Goal: Task Accomplishment & Management: Manage account settings

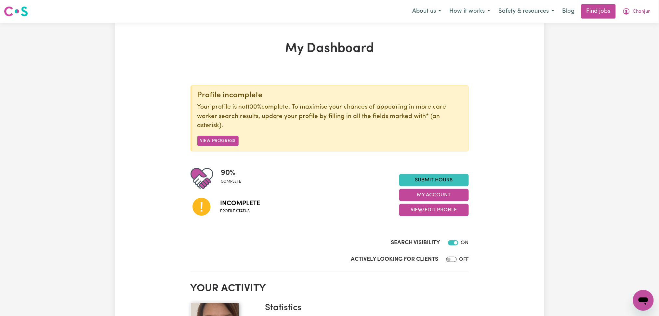
scroll to position [43, 0]
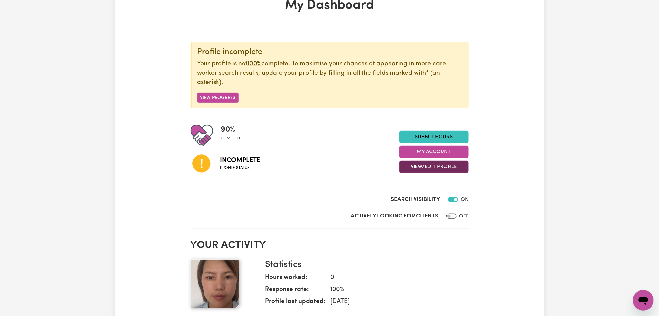
click at [439, 168] on button "View/Edit Profile" at bounding box center [434, 167] width 70 height 12
click at [418, 211] on link "Profile Completeness" at bounding box center [430, 209] width 61 height 13
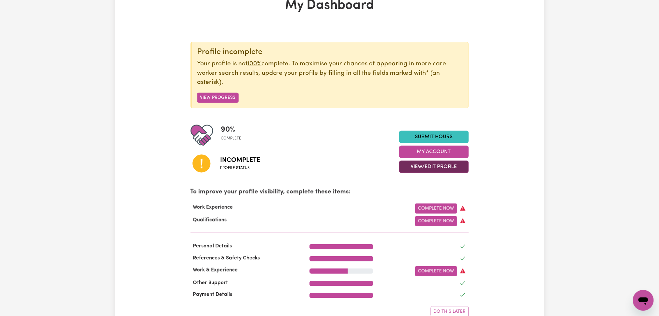
click at [448, 164] on button "View/Edit Profile" at bounding box center [434, 167] width 70 height 12
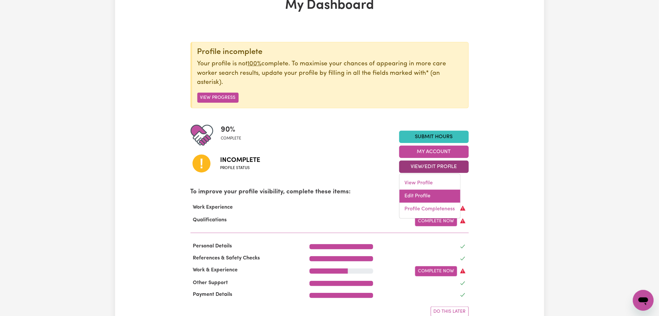
click at [417, 200] on link "Edit Profile" at bounding box center [430, 196] width 61 height 13
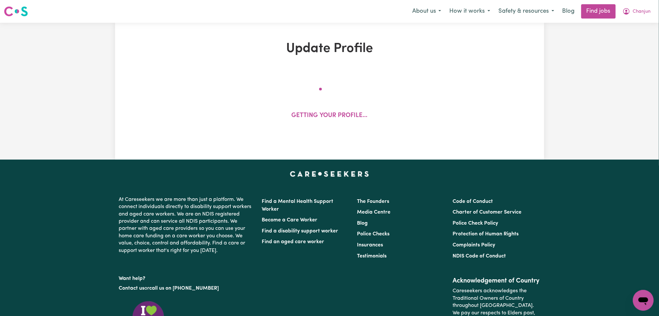
select select "[DEMOGRAPHIC_DATA]"
select select "Australian PR"
select select "Studying a healthcare related degree or qualification"
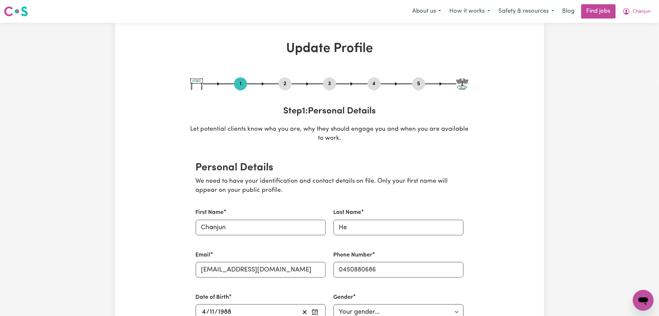
click at [282, 85] on button "2" at bounding box center [285, 84] width 13 height 8
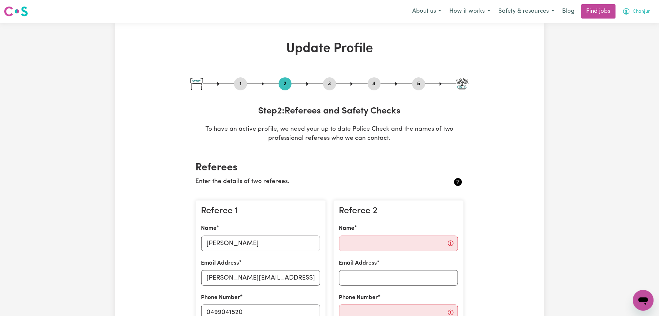
click at [636, 6] on button "Chanjun" at bounding box center [636, 12] width 37 height 14
click at [624, 37] on link "My Dashboard" at bounding box center [629, 37] width 51 height 12
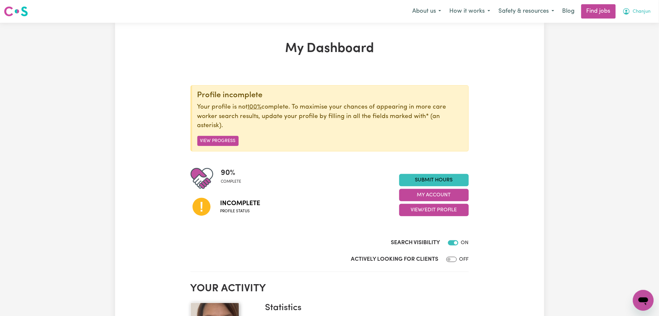
click at [641, 10] on span "Chanjun" at bounding box center [642, 11] width 18 height 7
click at [622, 53] on link "Logout" at bounding box center [629, 50] width 51 height 12
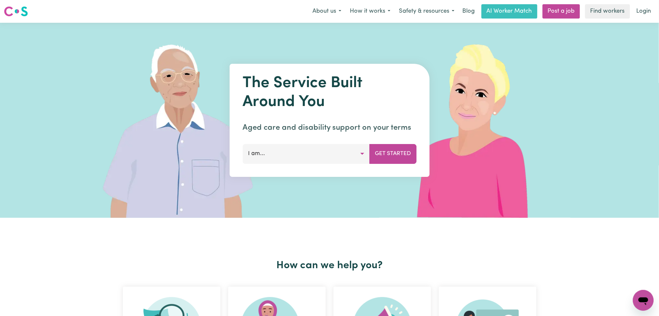
click at [639, 2] on nav "Menu About us How it works Safety & resources Blog AI Worker Match Post a job F…" at bounding box center [329, 11] width 659 height 23
click at [639, 8] on link "Login" at bounding box center [644, 11] width 22 height 14
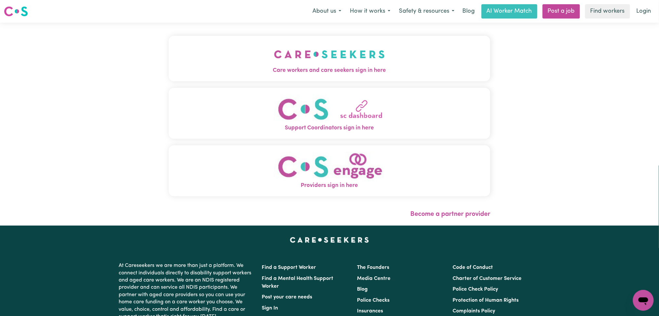
click at [332, 74] on span "Care workers and care seekers sign in here" at bounding box center [330, 70] width 322 height 8
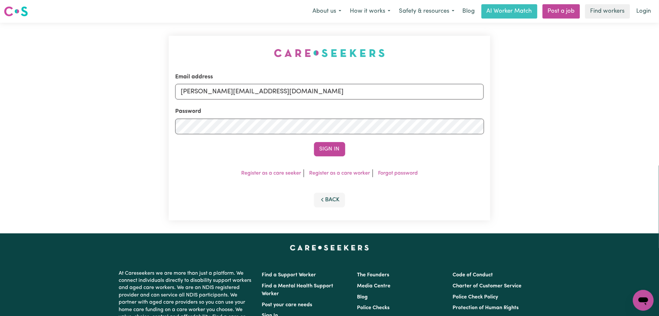
click at [243, 100] on div "Email address [PERSON_NAME][EMAIL_ADDRESS][DOMAIN_NAME]" at bounding box center [329, 86] width 309 height 27
click at [246, 94] on input "[PERSON_NAME][EMAIL_ADDRESS][DOMAIN_NAME]" at bounding box center [329, 92] width 309 height 16
drag, startPoint x: 215, startPoint y: 93, endPoint x: 415, endPoint y: 106, distance: 200.1
click at [415, 106] on form "Email address Superuser~[EMAIL_ADDRESS][DOMAIN_NAME] Password Sign In" at bounding box center [329, 115] width 309 height 84
type input "[EMAIL_ADDRESS][DOMAIN_NAME]"
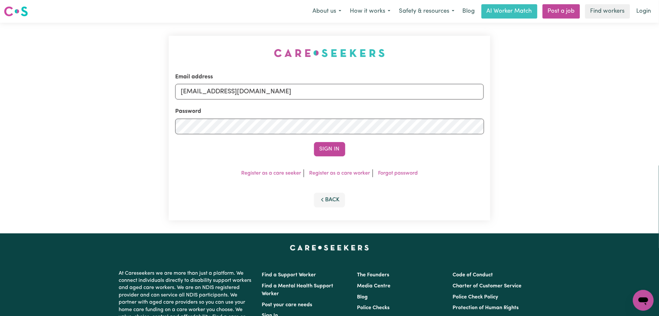
click at [314, 142] on button "Sign In" at bounding box center [329, 149] width 31 height 14
